Goal: Find specific page/section: Find specific page/section

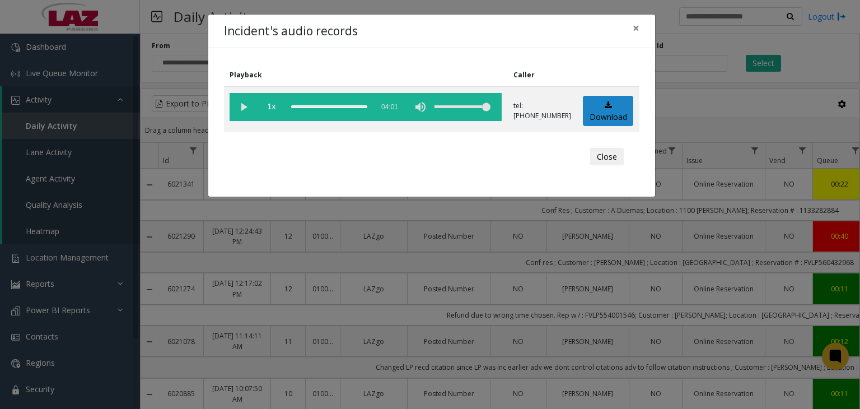
scroll to position [104, 155]
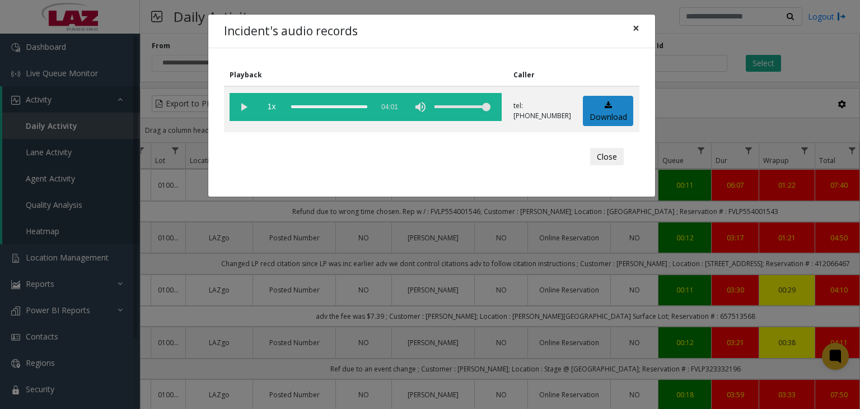
click at [634, 28] on span "×" at bounding box center [636, 28] width 7 height 16
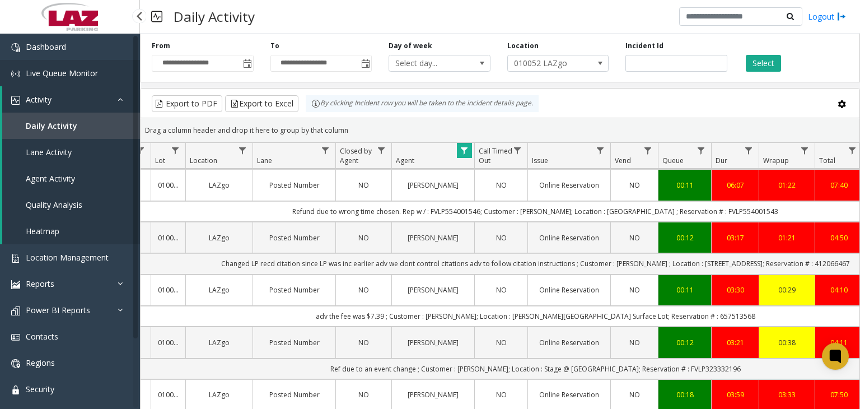
click at [60, 76] on span "Live Queue Monitor" at bounding box center [62, 73] width 72 height 11
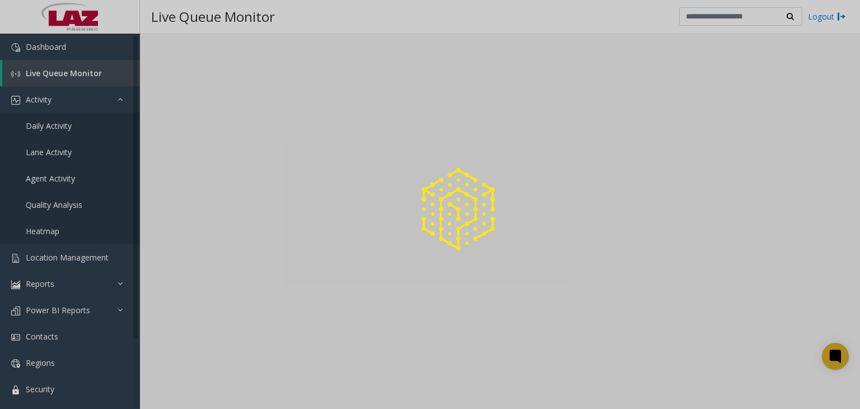
click at [51, 130] on div at bounding box center [430, 204] width 860 height 409
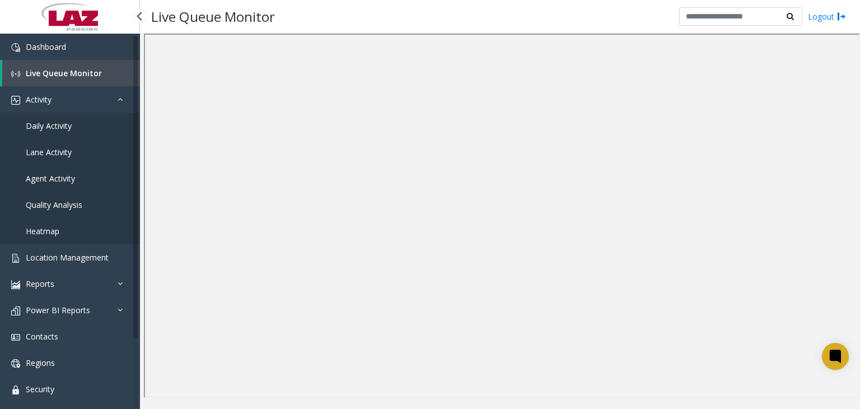
click at [51, 130] on span "Daily Activity" at bounding box center [49, 125] width 46 height 11
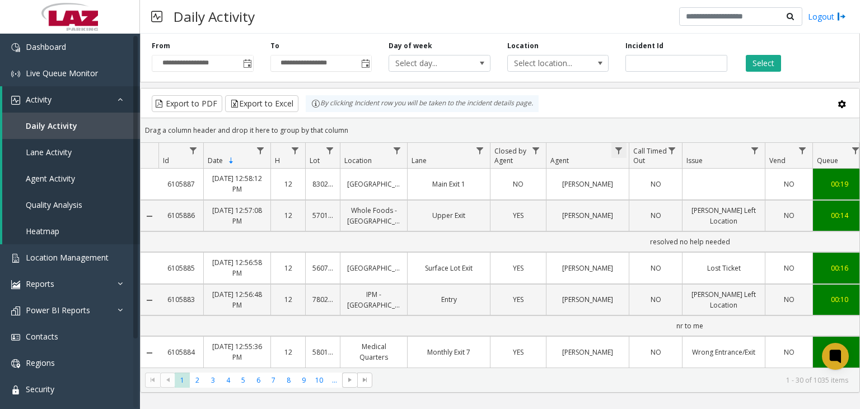
click at [618, 148] on span "Data table" at bounding box center [618, 150] width 9 height 9
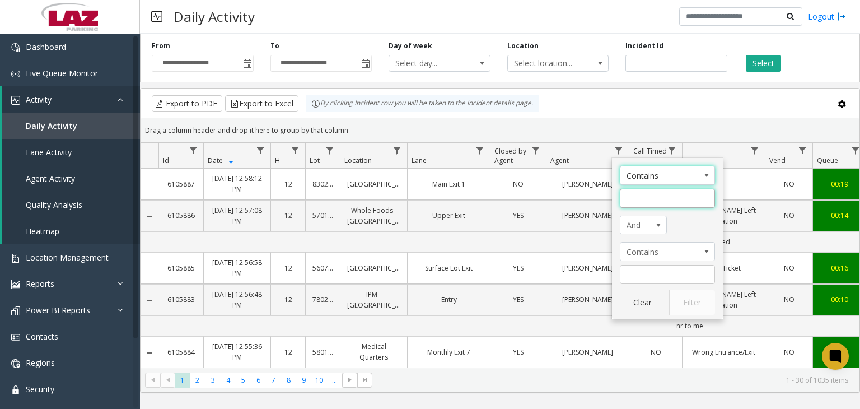
click at [643, 198] on input "Agent Filter" at bounding box center [667, 198] width 95 height 19
type input "********"
click button "Filter" at bounding box center [692, 302] width 46 height 25
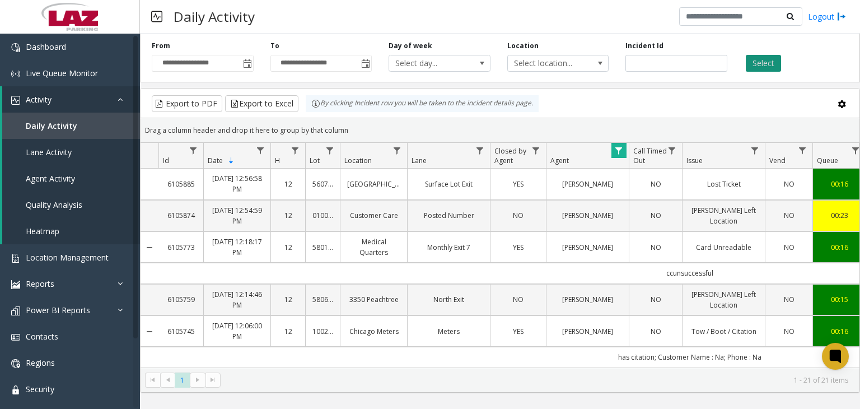
click at [751, 68] on button "Select" at bounding box center [763, 63] width 35 height 17
